Goal: Task Accomplishment & Management: Complete application form

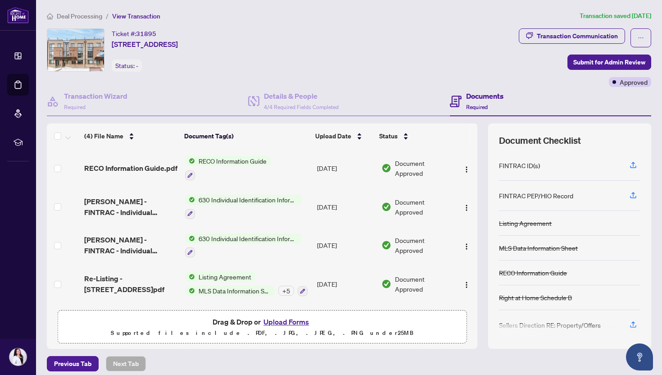
click at [73, 14] on span "Deal Processing" at bounding box center [80, 16] width 46 height 8
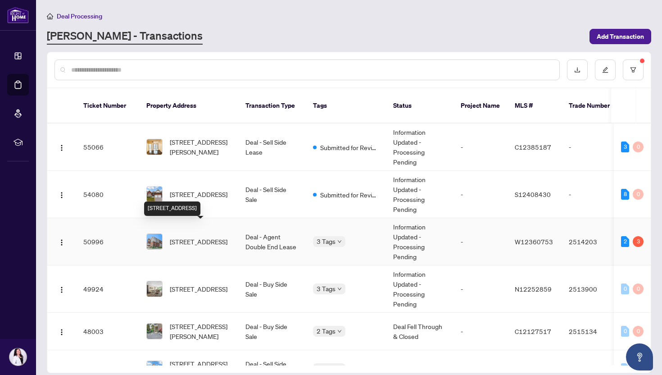
click at [187, 237] on span "[STREET_ADDRESS]" at bounding box center [199, 242] width 58 height 10
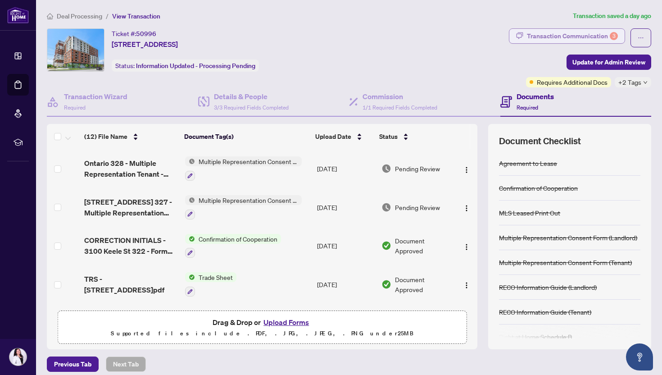
click at [574, 37] on div "Transaction Communication 3" at bounding box center [572, 36] width 91 height 14
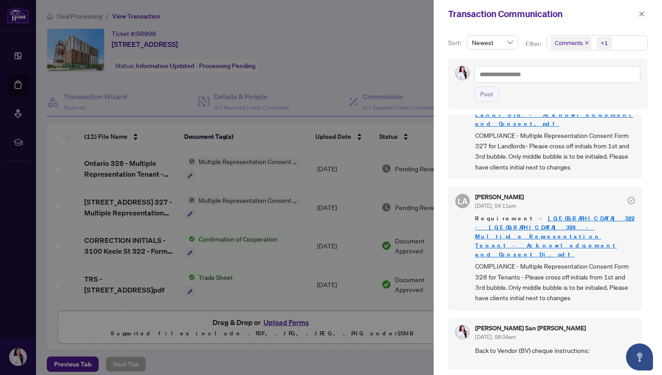
scroll to position [60, 0]
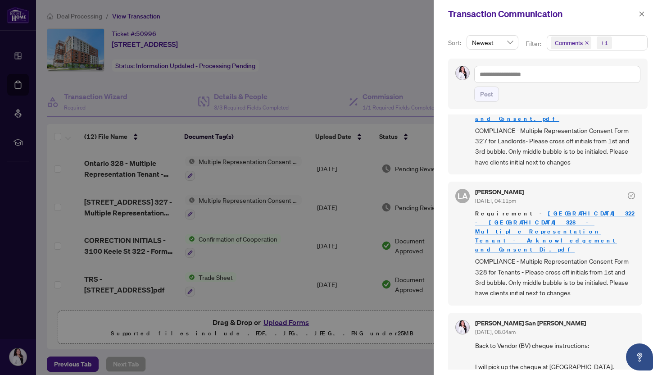
click at [143, 166] on div at bounding box center [331, 187] width 662 height 375
click at [646, 11] on button "button" at bounding box center [642, 14] width 12 height 11
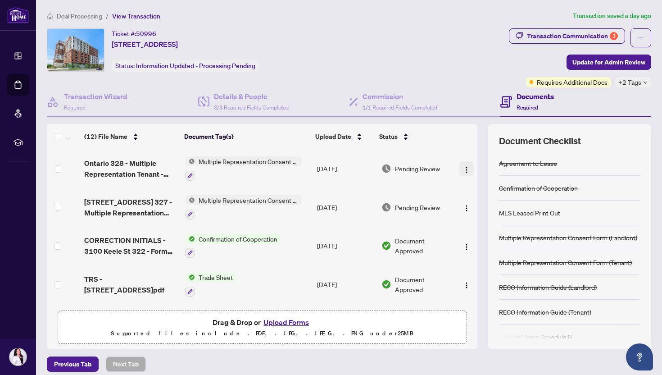
click at [464, 169] on img "button" at bounding box center [466, 169] width 7 height 7
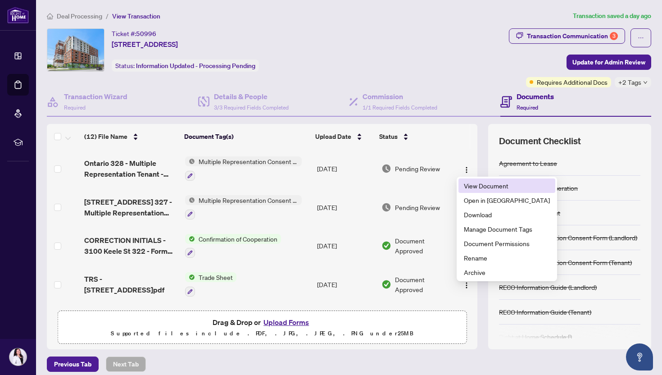
click at [475, 183] on span "View Document" at bounding box center [507, 186] width 86 height 10
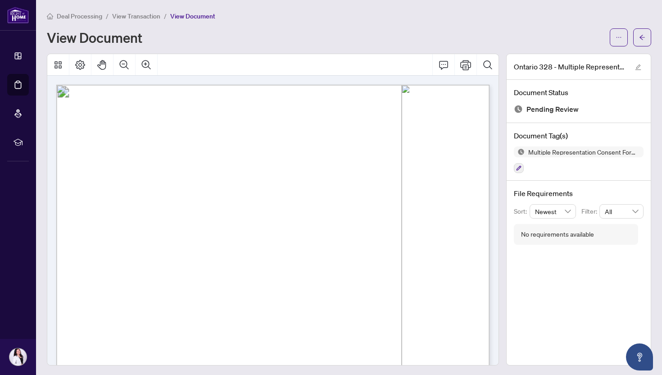
click at [77, 15] on span "Deal Processing" at bounding box center [80, 16] width 46 height 8
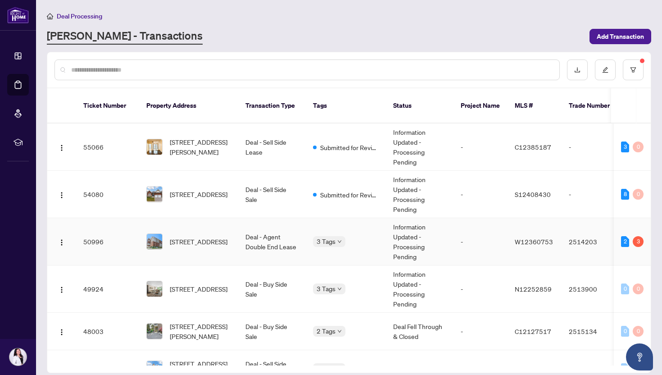
click at [279, 236] on td "Deal - Agent Double End Lease" at bounding box center [272, 241] width 68 height 47
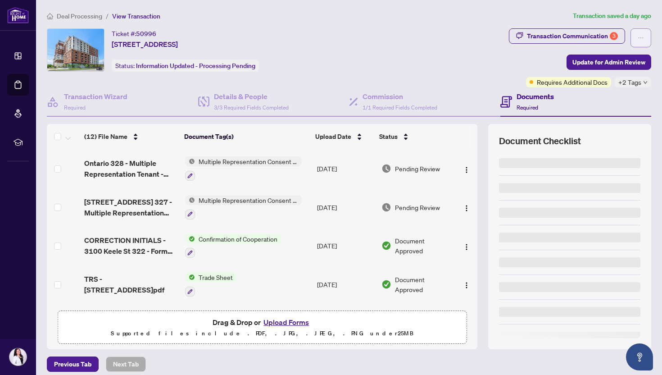
click at [648, 38] on button "button" at bounding box center [641, 37] width 21 height 19
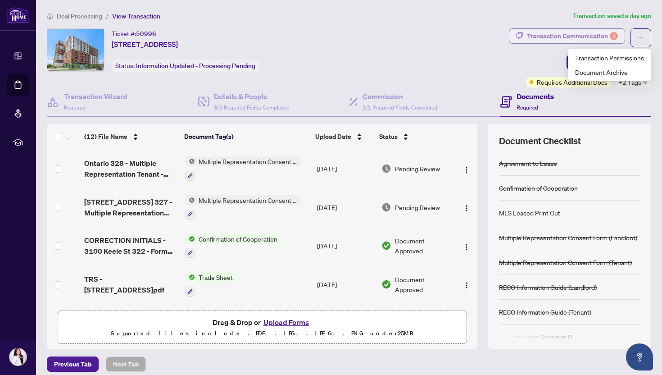
click at [586, 36] on div "Transaction Communication 3" at bounding box center [572, 36] width 91 height 14
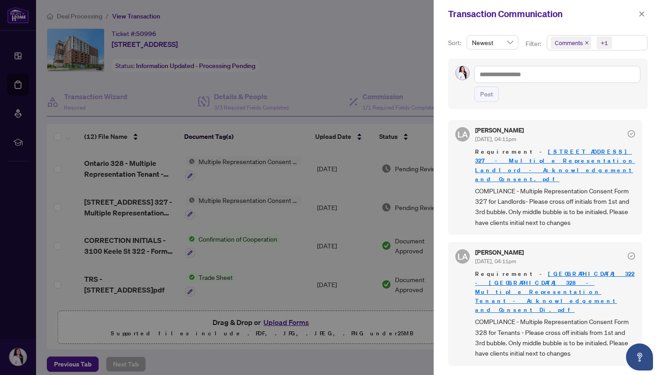
click at [622, 43] on span "Comments +1" at bounding box center [598, 43] width 100 height 14
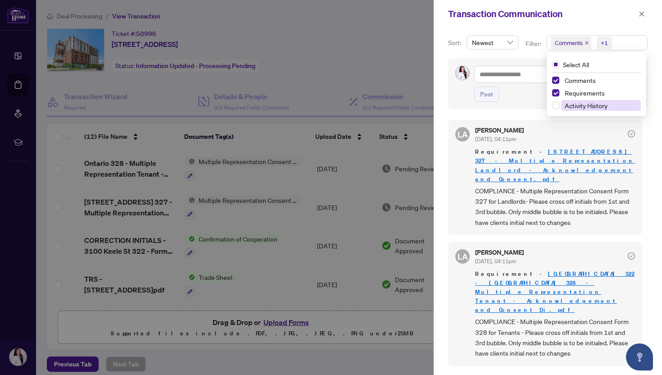
click at [583, 102] on span "Activity History" at bounding box center [586, 105] width 43 height 8
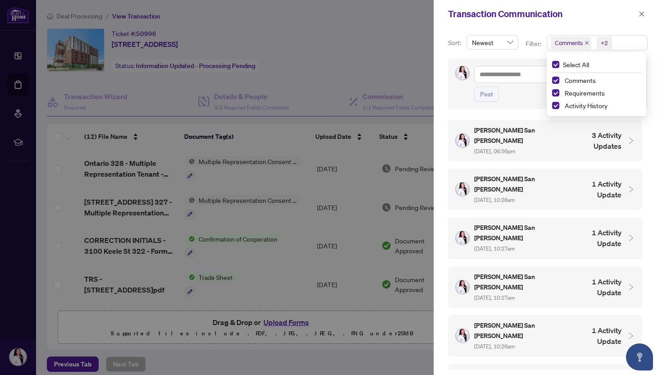
click at [541, 142] on div "[PERSON_NAME] San [PERSON_NAME] [DATE], 06:56pm 3 Activity Updates" at bounding box center [539, 140] width 166 height 31
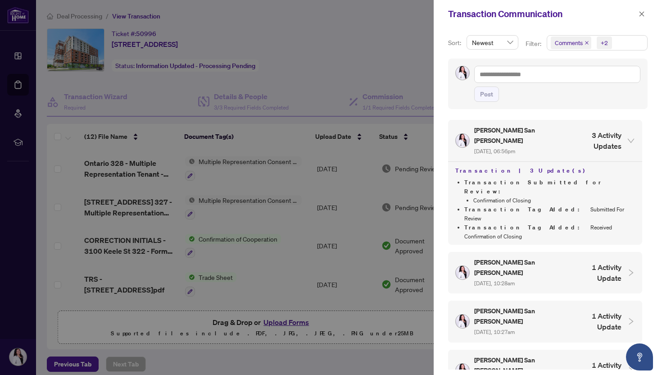
click at [556, 257] on div "[PERSON_NAME] San [PERSON_NAME] [DATE], 10:28am 1 Activity Update" at bounding box center [539, 272] width 166 height 31
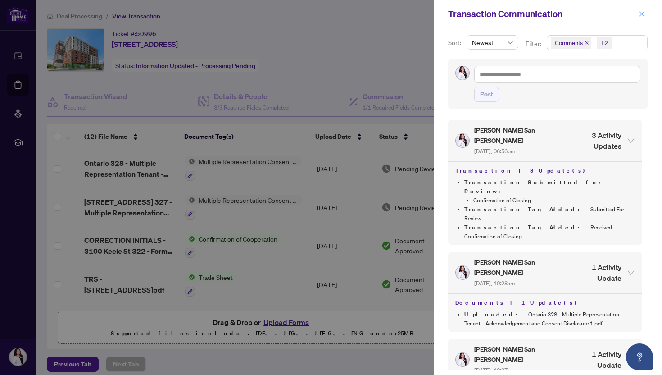
click at [639, 16] on icon "close" at bounding box center [642, 14] width 6 height 6
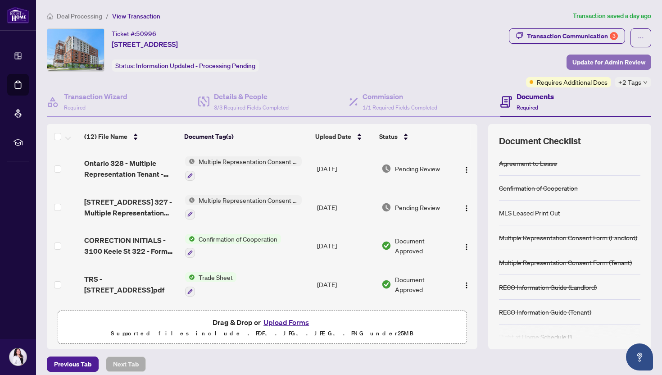
click at [607, 63] on span "Update for Admin Review" at bounding box center [609, 62] width 73 height 14
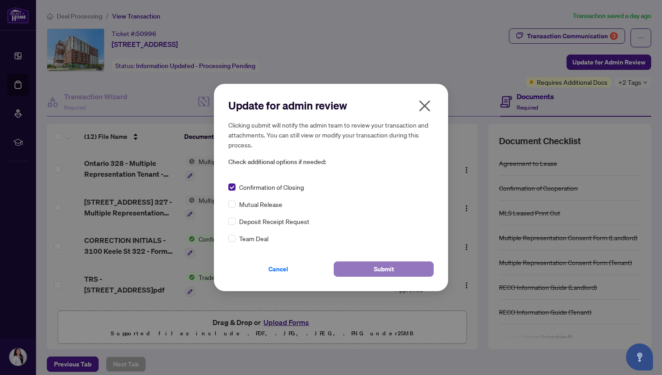
click at [366, 271] on button "Submit" at bounding box center [384, 268] width 100 height 15
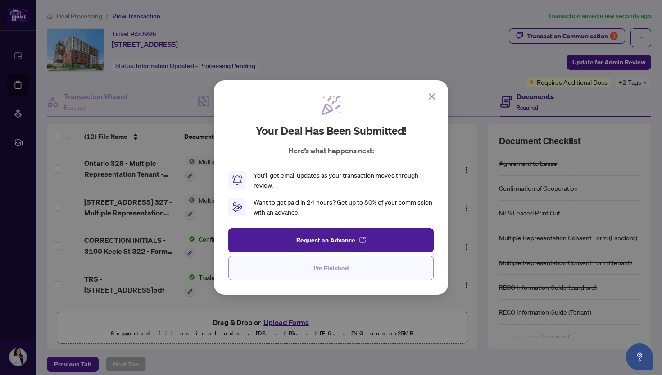
click at [336, 267] on span "I'm Finished" at bounding box center [331, 268] width 35 height 14
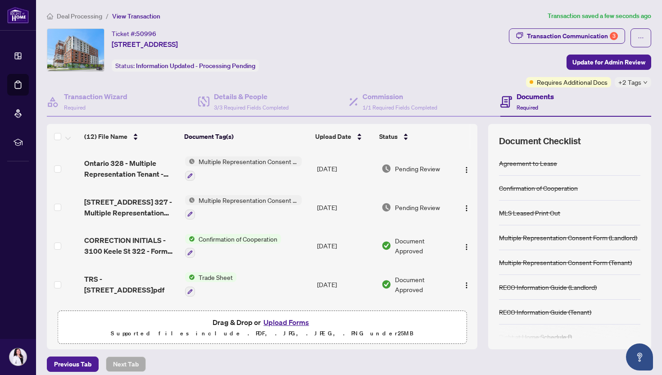
click at [67, 18] on span "Deal Processing" at bounding box center [80, 16] width 46 height 8
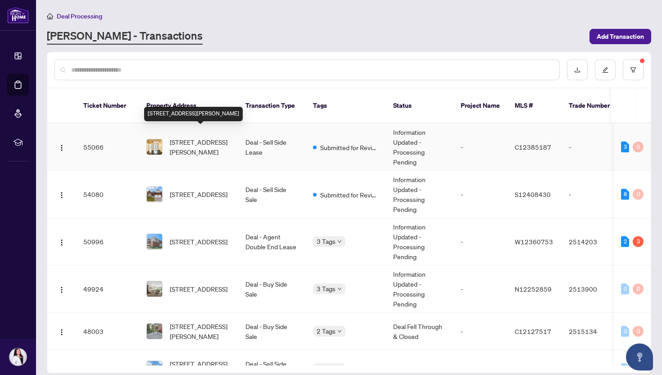
click at [201, 137] on span "[STREET_ADDRESS][PERSON_NAME]" at bounding box center [200, 147] width 61 height 20
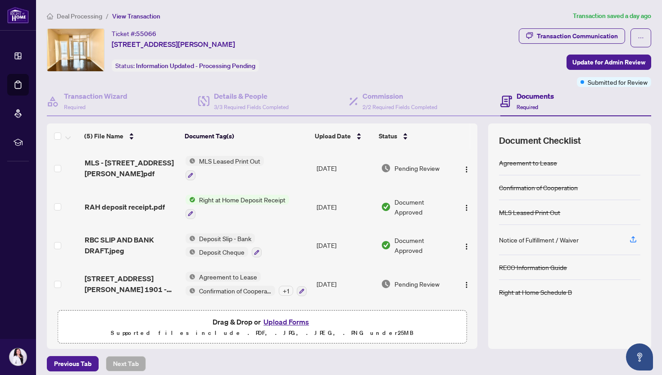
scroll to position [6, 0]
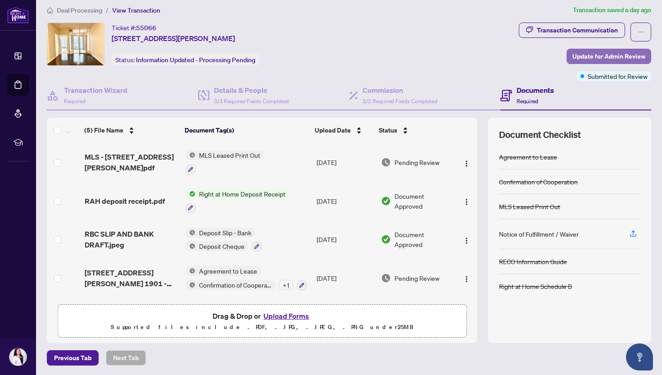
click at [596, 54] on span "Update for Admin Review" at bounding box center [609, 56] width 73 height 14
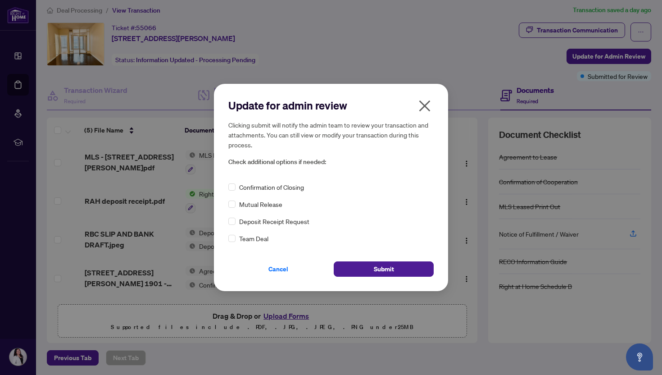
click at [426, 106] on icon "close" at bounding box center [425, 105] width 11 height 11
